Goal: Task Accomplishment & Management: Use online tool/utility

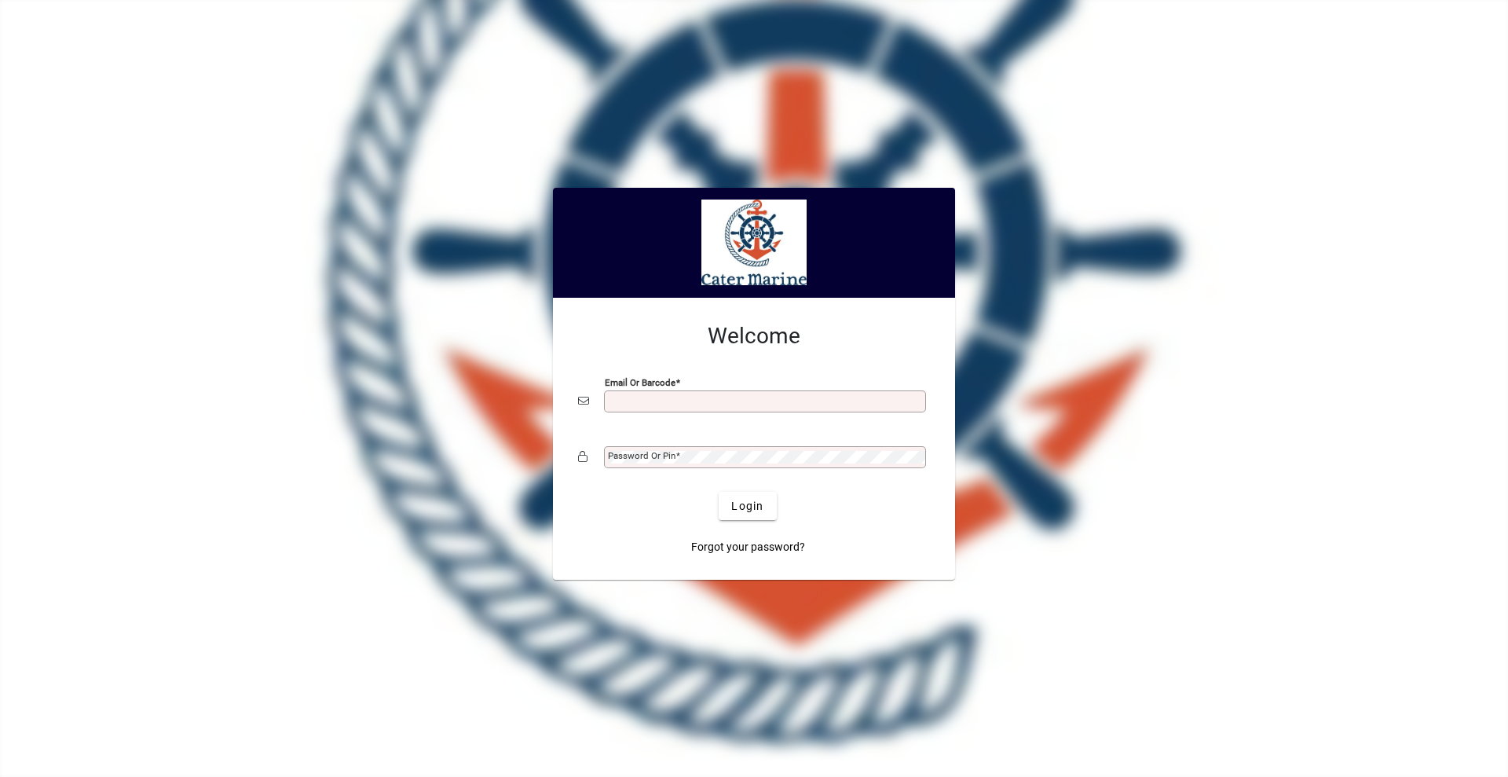
click at [635, 401] on input "Email or Barcode" at bounding box center [766, 401] width 317 height 13
type input "**********"
click at [719, 492] on button "Login" at bounding box center [747, 506] width 57 height 28
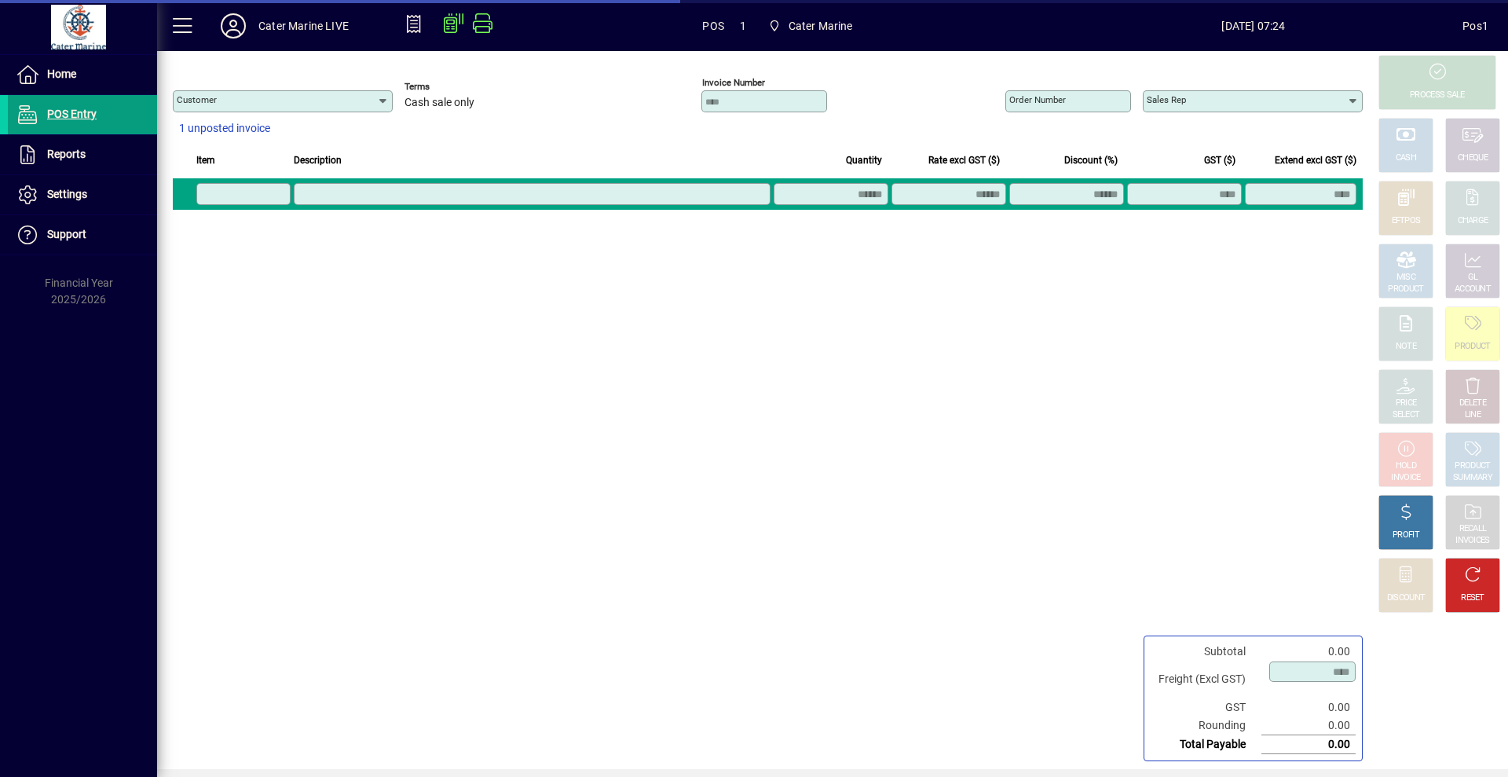
type input "**********"
